Goal: Task Accomplishment & Management: Use online tool/utility

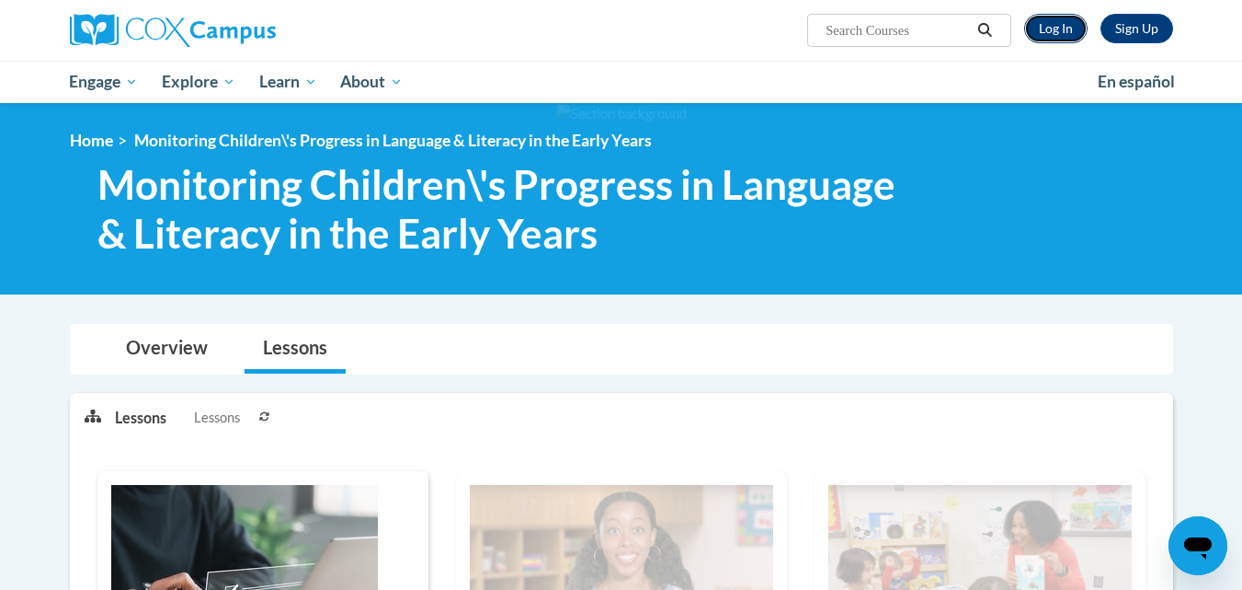
click at [1037, 27] on link "Log In" at bounding box center [1056, 28] width 63 height 29
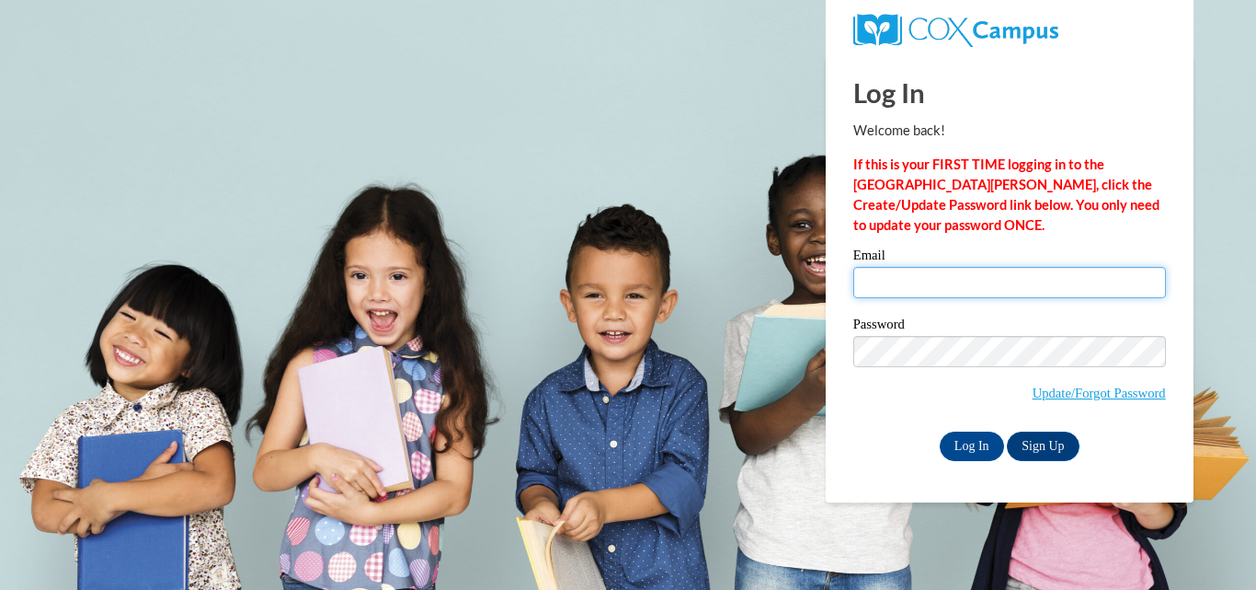
drag, startPoint x: 0, startPoint y: 0, endPoint x: 999, endPoint y: 289, distance: 1039.7
click at [999, 289] on input "Email" at bounding box center [1009, 282] width 313 height 31
type input "misbahishtiaq66@gmail.com"
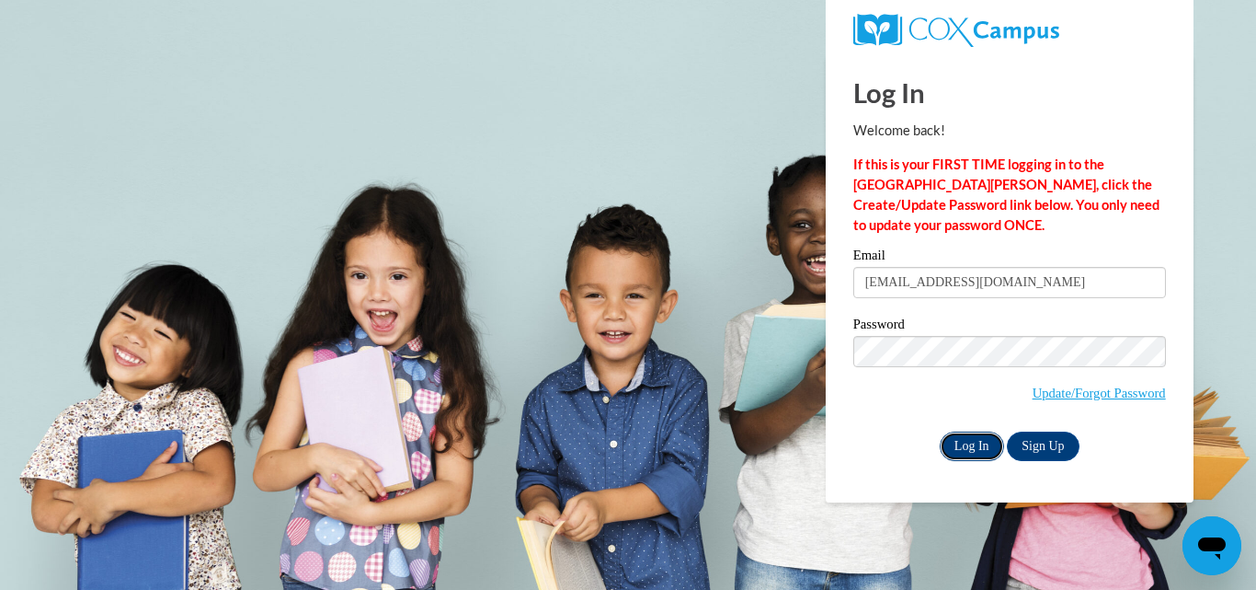
click at [977, 441] on input "Log In" at bounding box center [972, 445] width 64 height 29
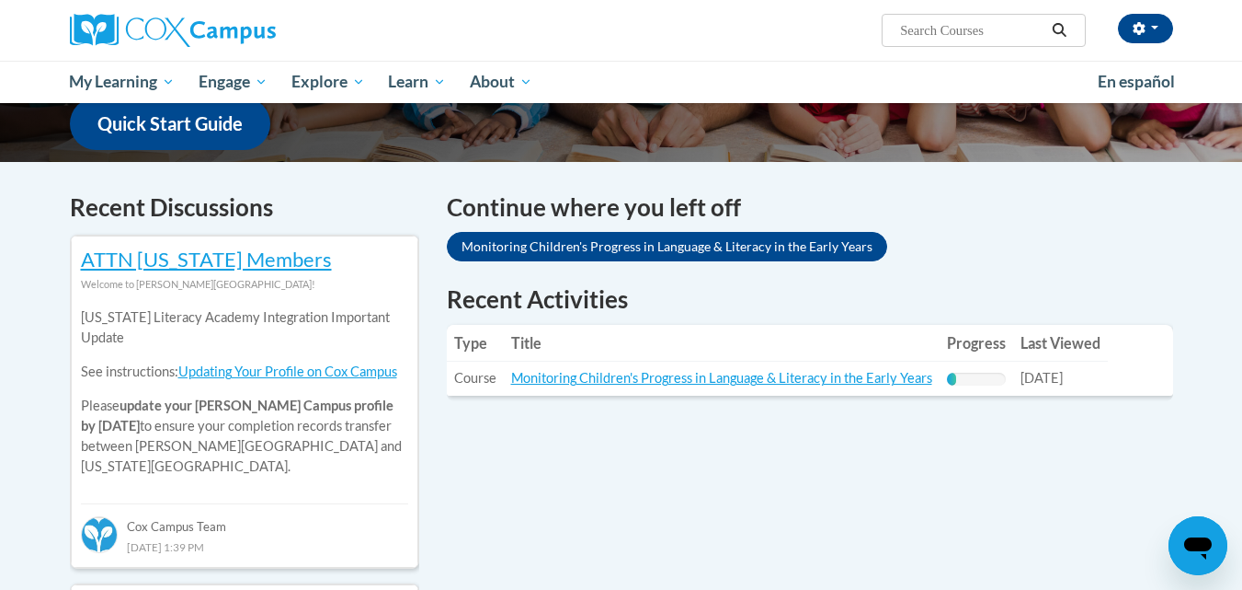
scroll to position [549, 0]
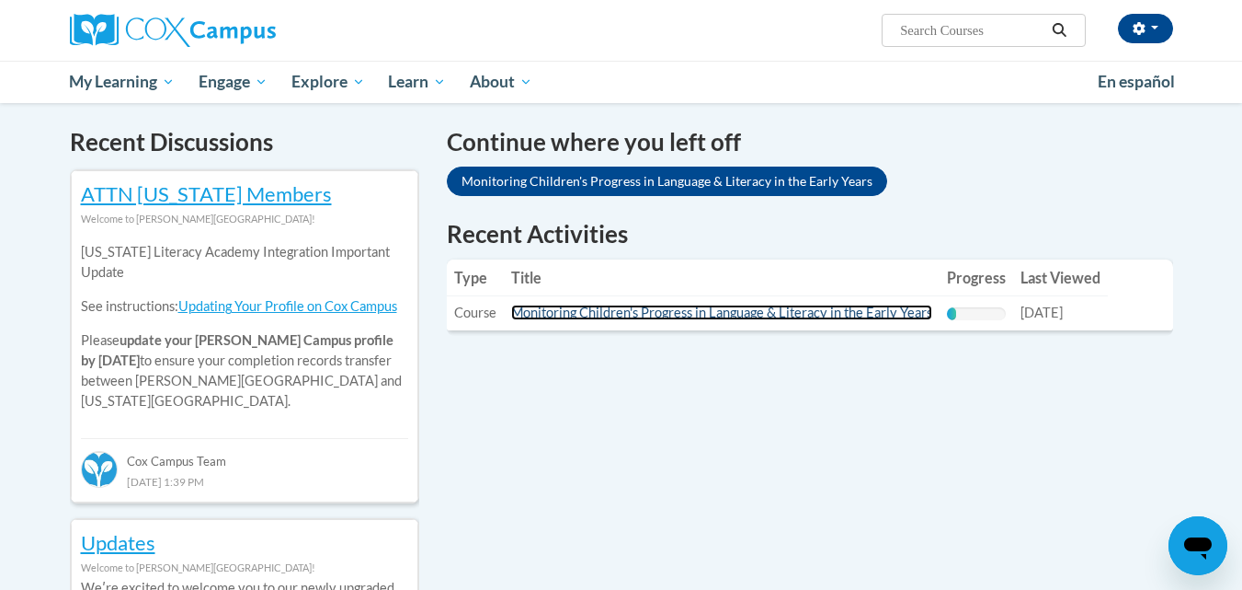
click at [780, 317] on link "Monitoring Children's Progress in Language & Literacy in the Early Years" at bounding box center [721, 312] width 421 height 16
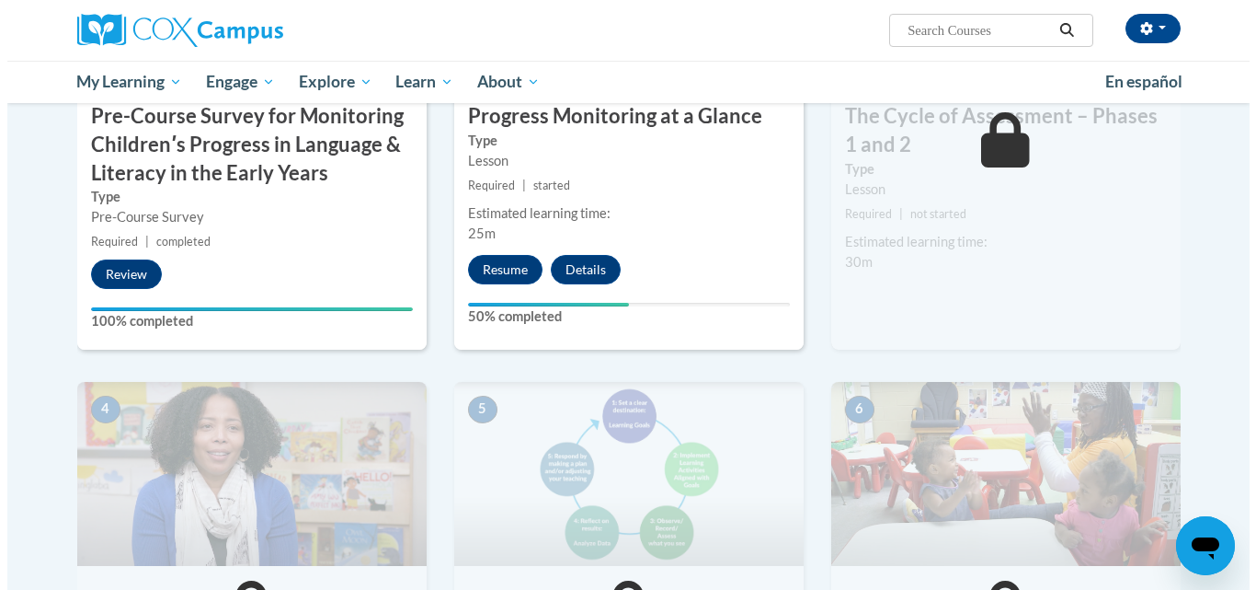
scroll to position [626, 0]
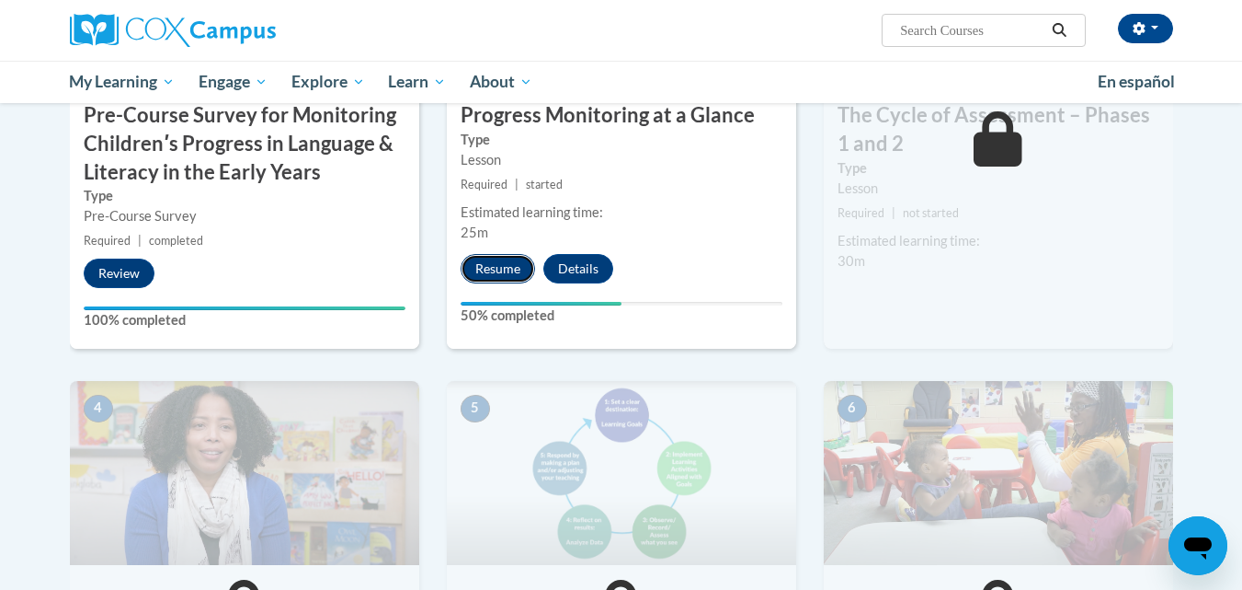
click at [486, 273] on button "Resume" at bounding box center [498, 268] width 74 height 29
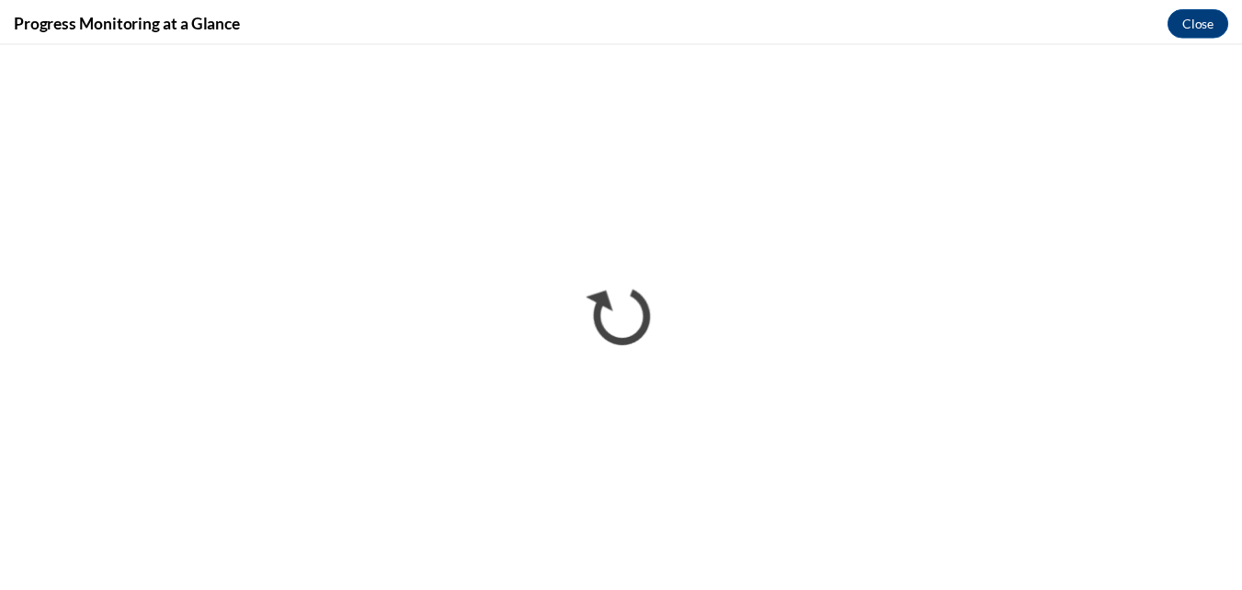
scroll to position [0, 0]
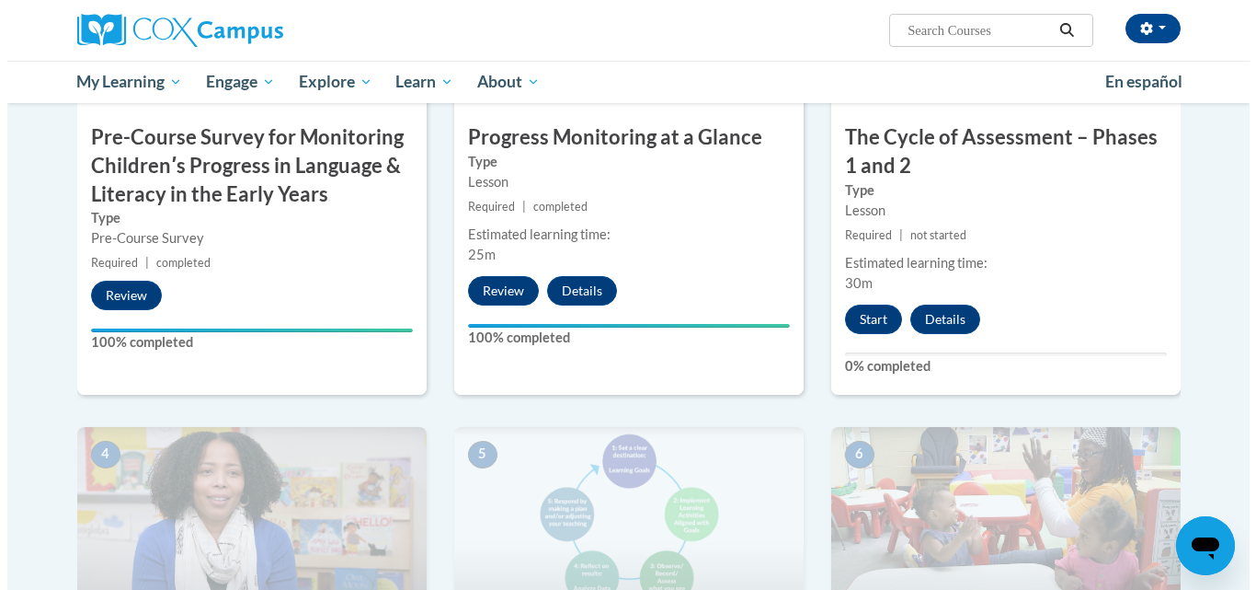
scroll to position [602, 0]
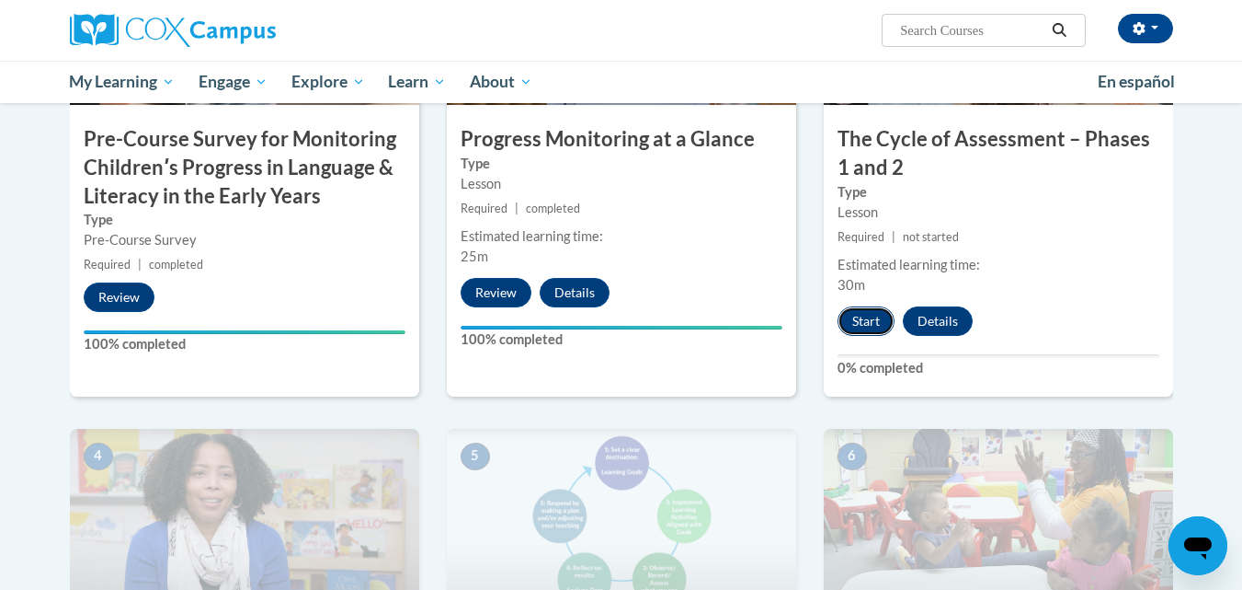
click at [869, 326] on button "Start" at bounding box center [866, 320] width 57 height 29
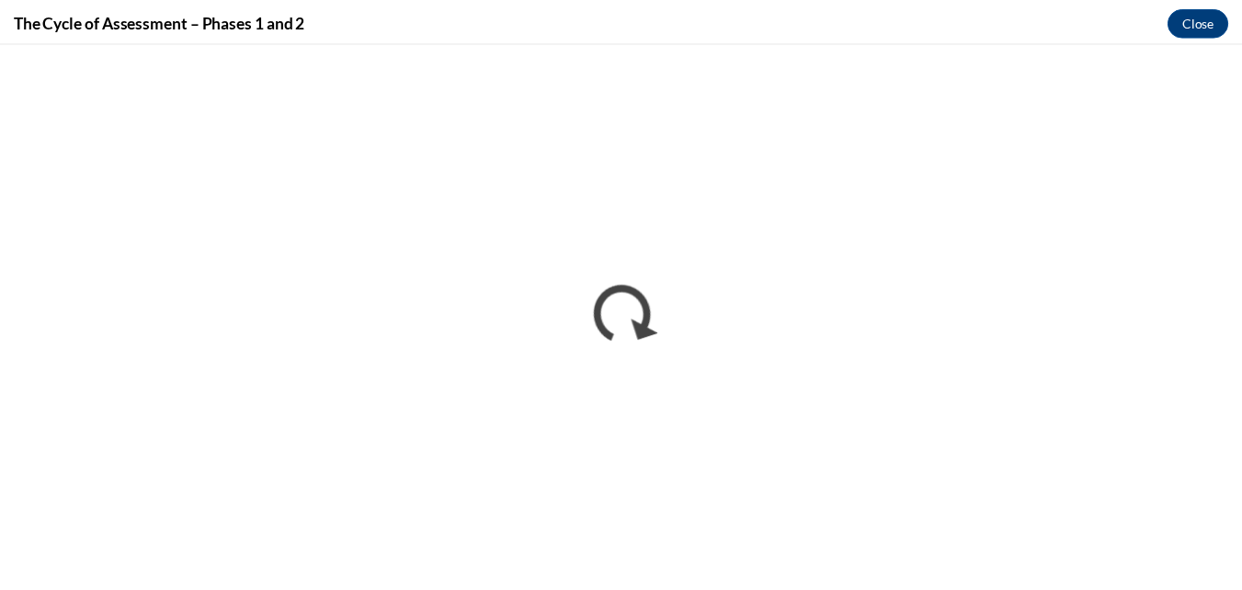
scroll to position [0, 0]
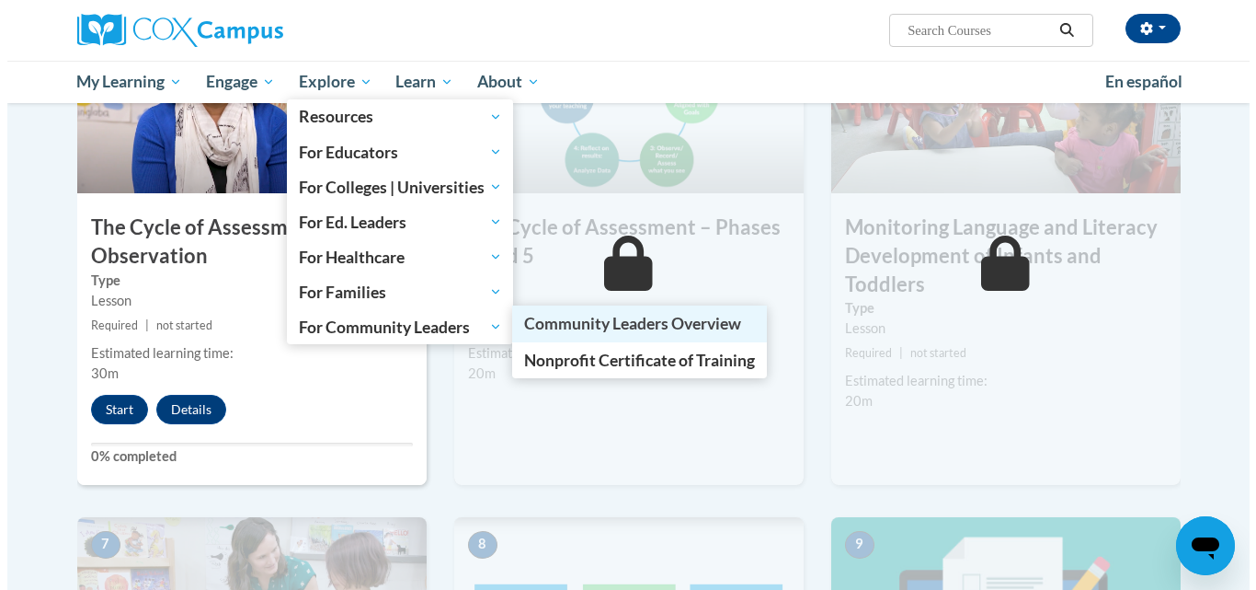
scroll to position [1017, 0]
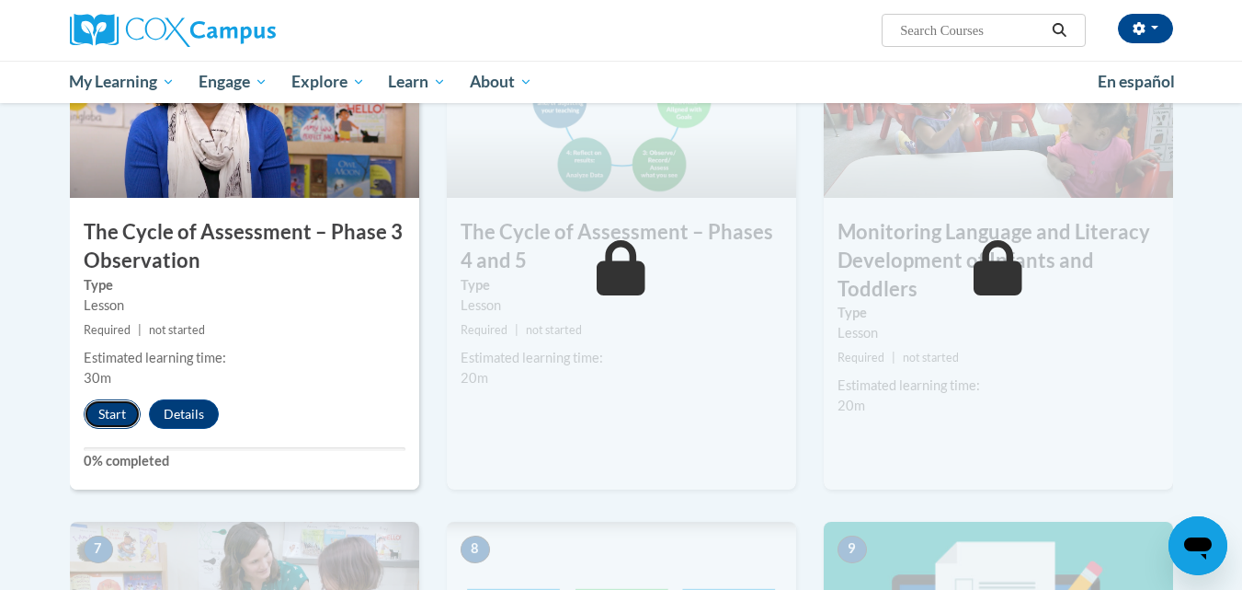
click at [95, 406] on button "Start" at bounding box center [112, 413] width 57 height 29
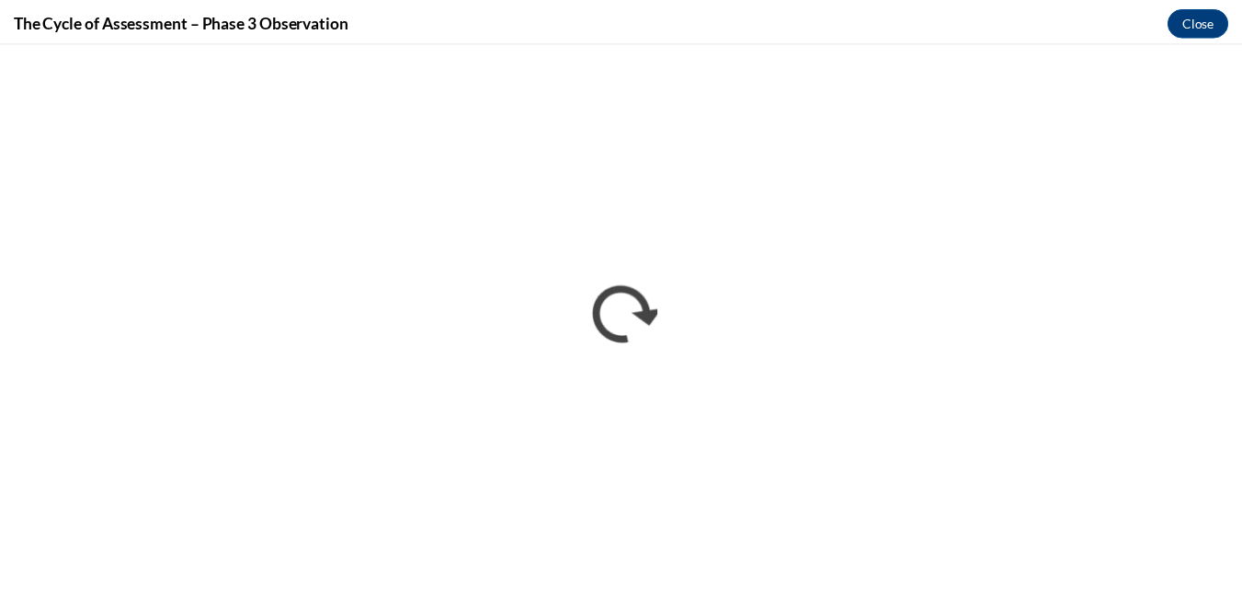
scroll to position [0, 0]
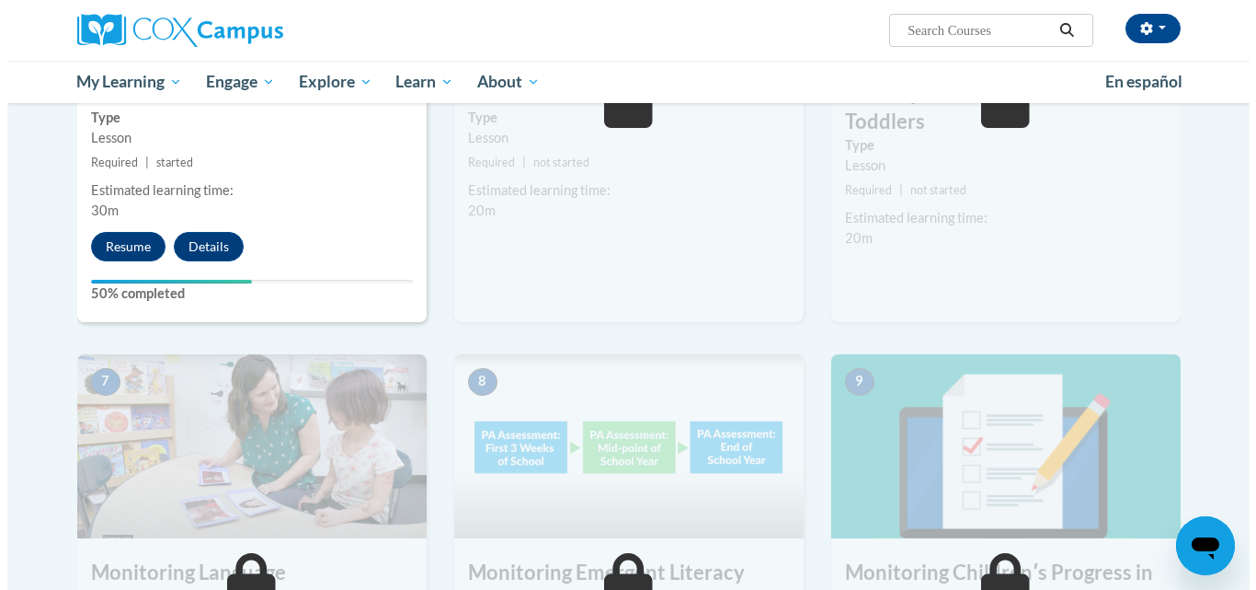
scroll to position [1185, 0]
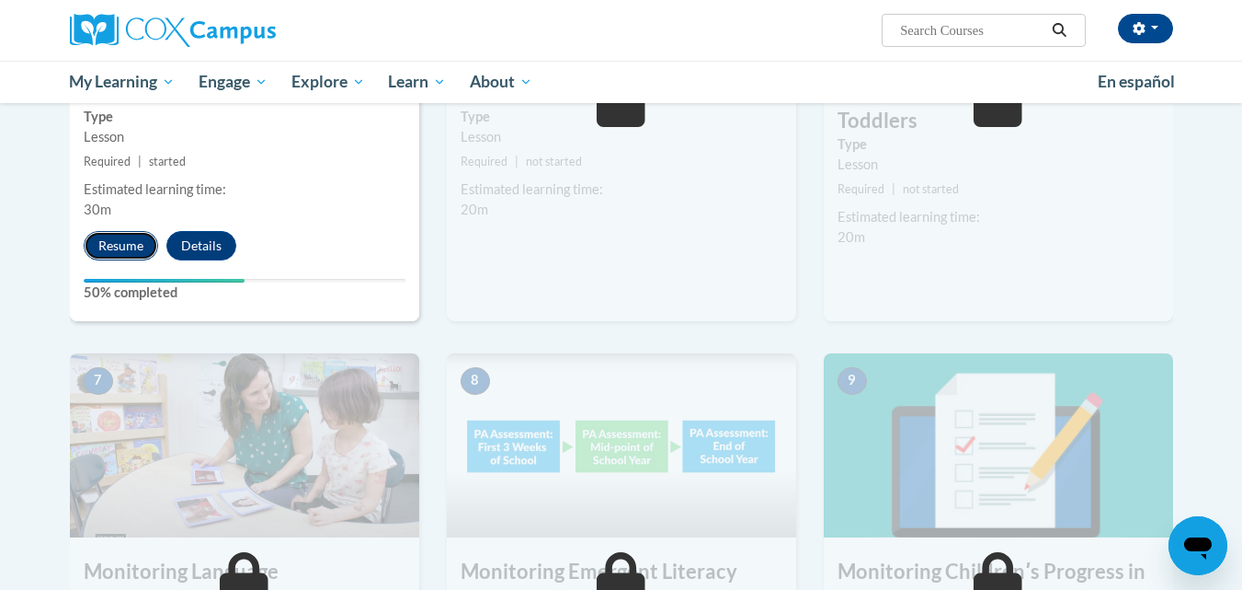
click at [115, 242] on button "Resume" at bounding box center [121, 245] width 74 height 29
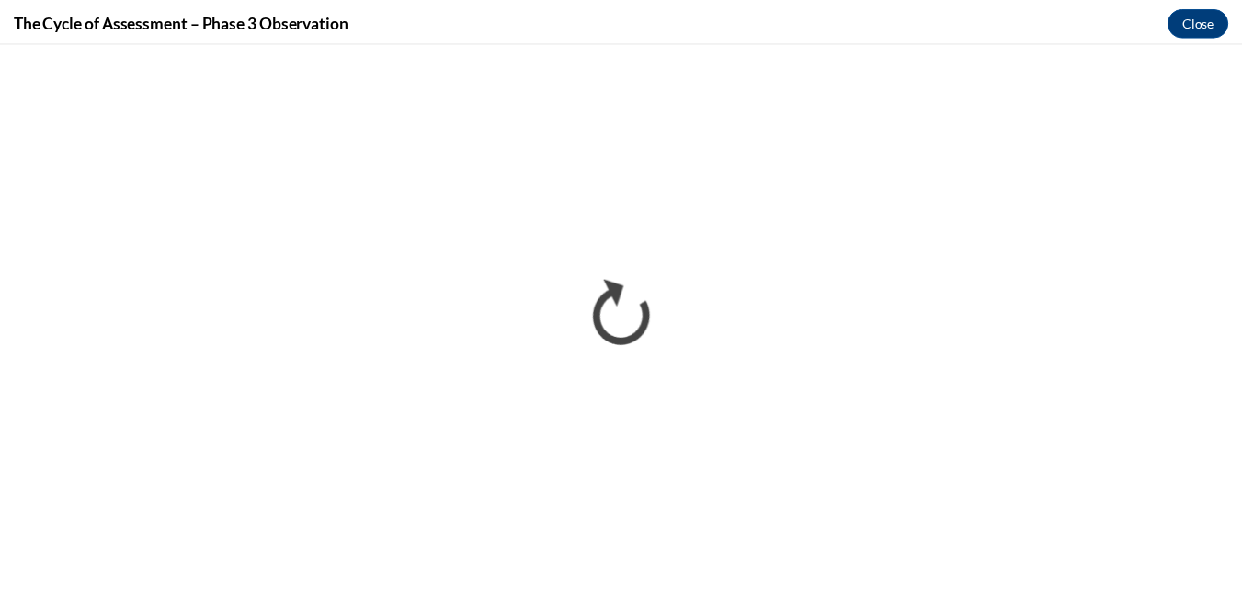
scroll to position [0, 0]
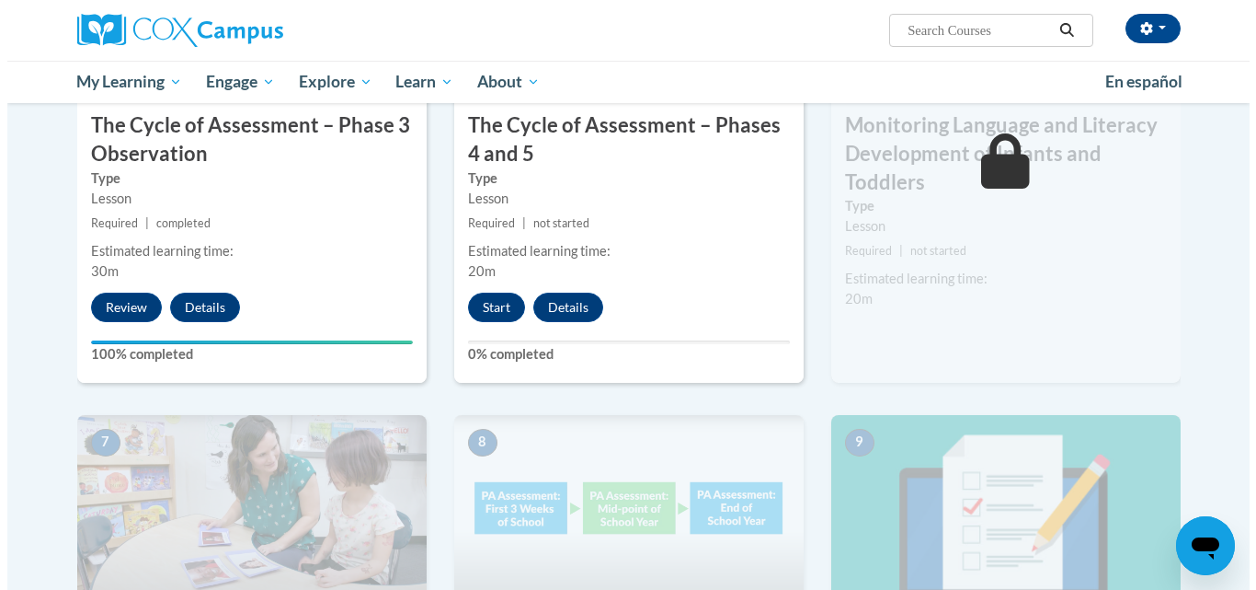
scroll to position [1125, 0]
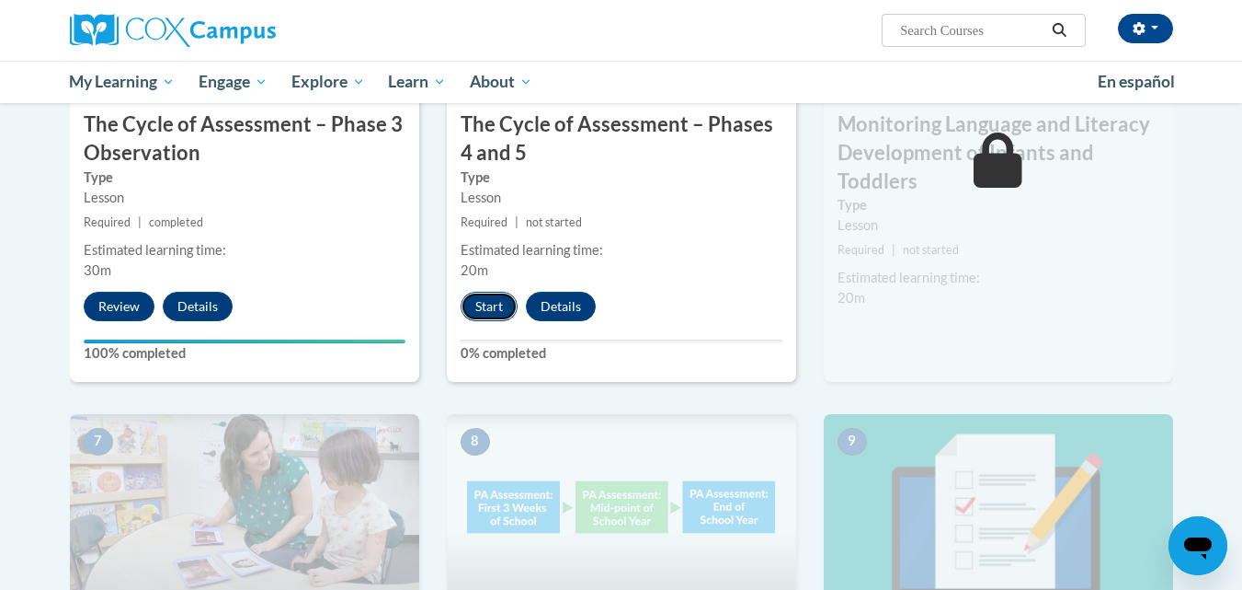
click at [487, 308] on button "Start" at bounding box center [489, 306] width 57 height 29
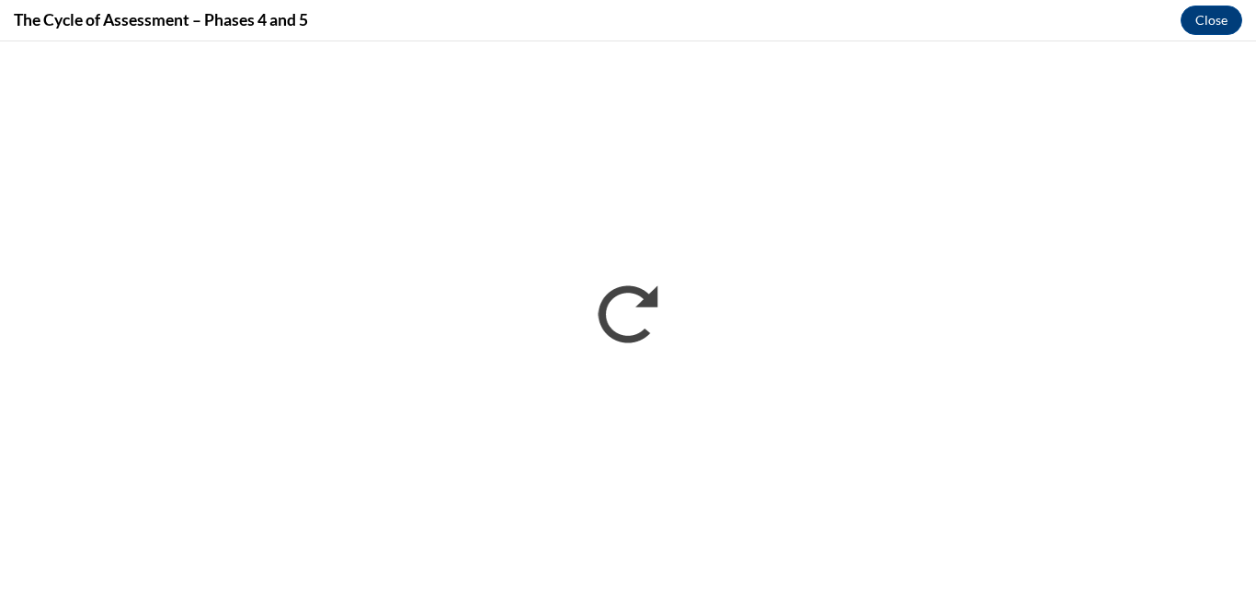
scroll to position [0, 0]
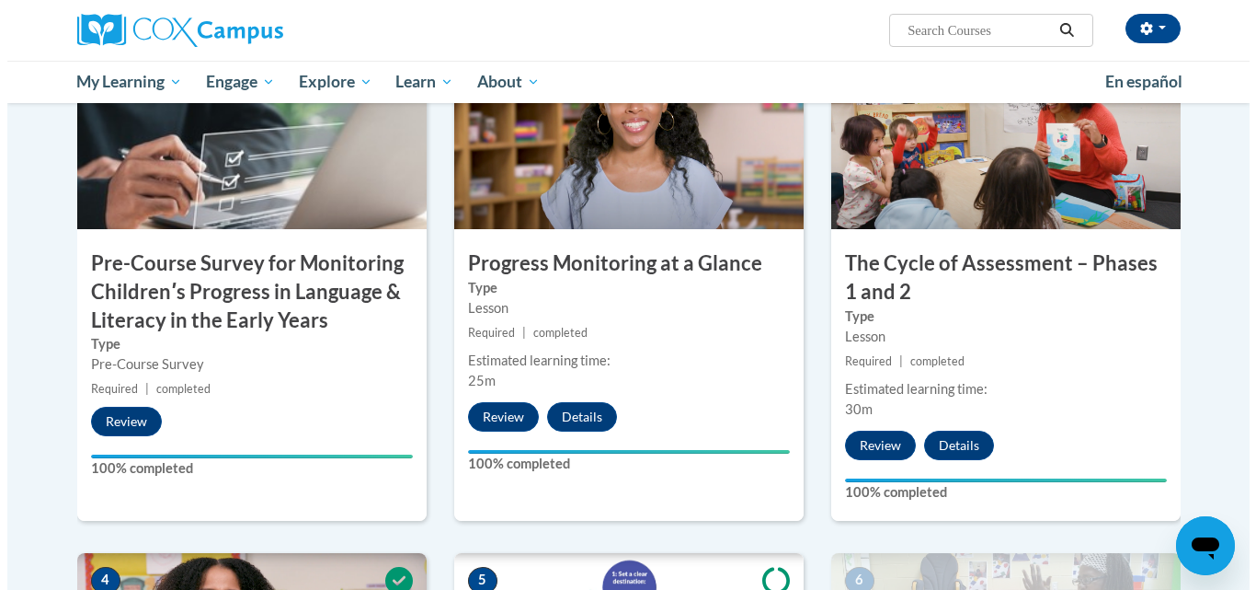
scroll to position [1125, 0]
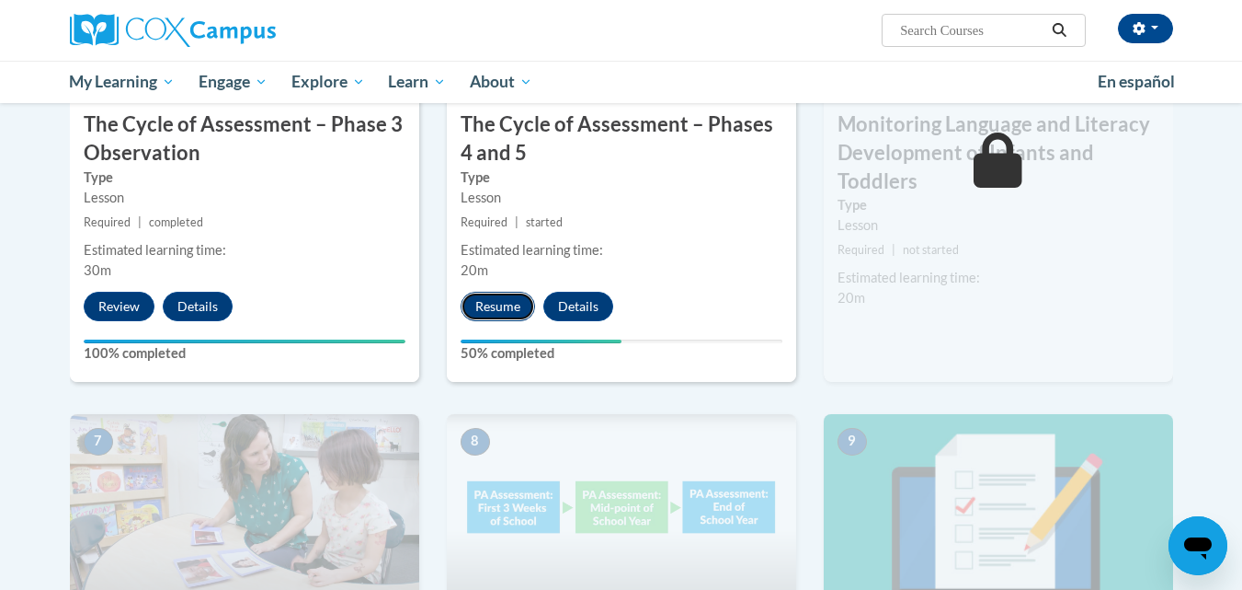
click at [499, 300] on button "Resume" at bounding box center [498, 306] width 74 height 29
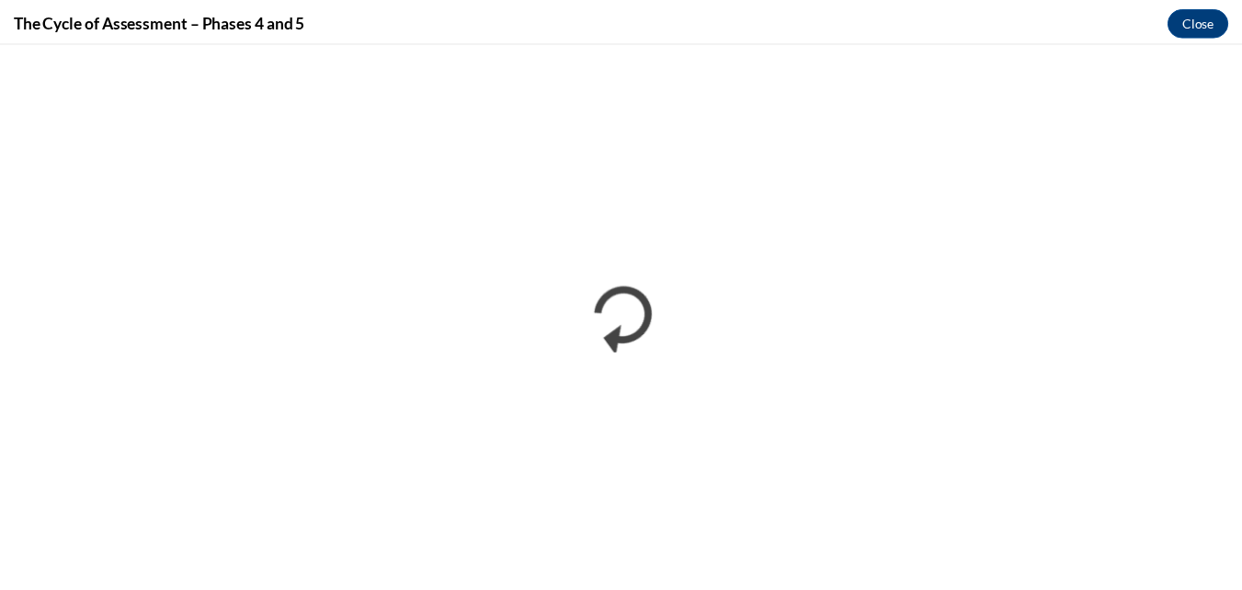
scroll to position [0, 0]
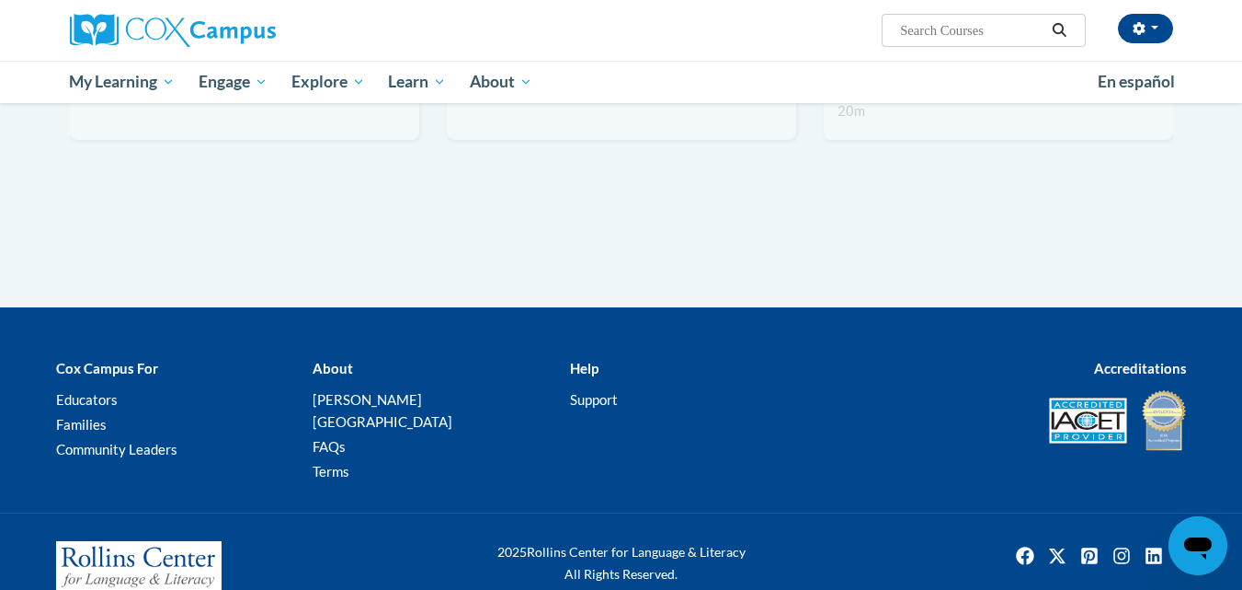
scroll to position [1849, 0]
